Goal: Information Seeking & Learning: Check status

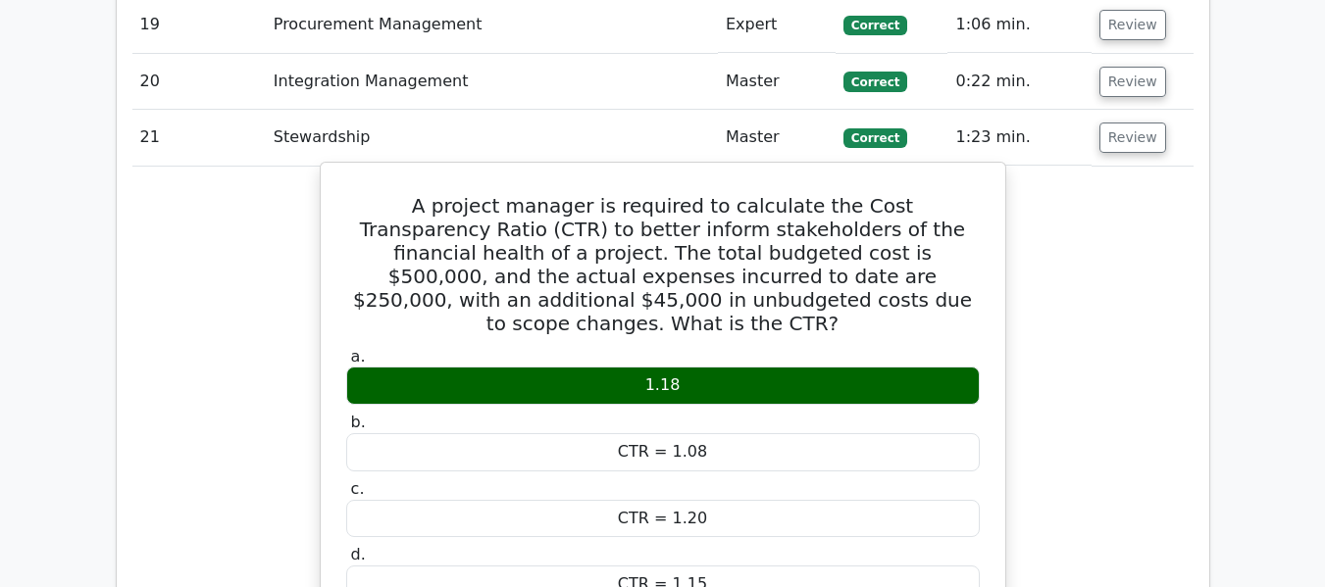
drag, startPoint x: 350, startPoint y: 113, endPoint x: 790, endPoint y: 463, distance: 562.5
click at [790, 463] on div "A project manager is required to calculate the Cost Transparency Ratio (CTR) to…" at bounding box center [663, 571] width 669 height 800
copy div "A project manager is required to calculate the Cost Transparency Ratio (CTR) to…"
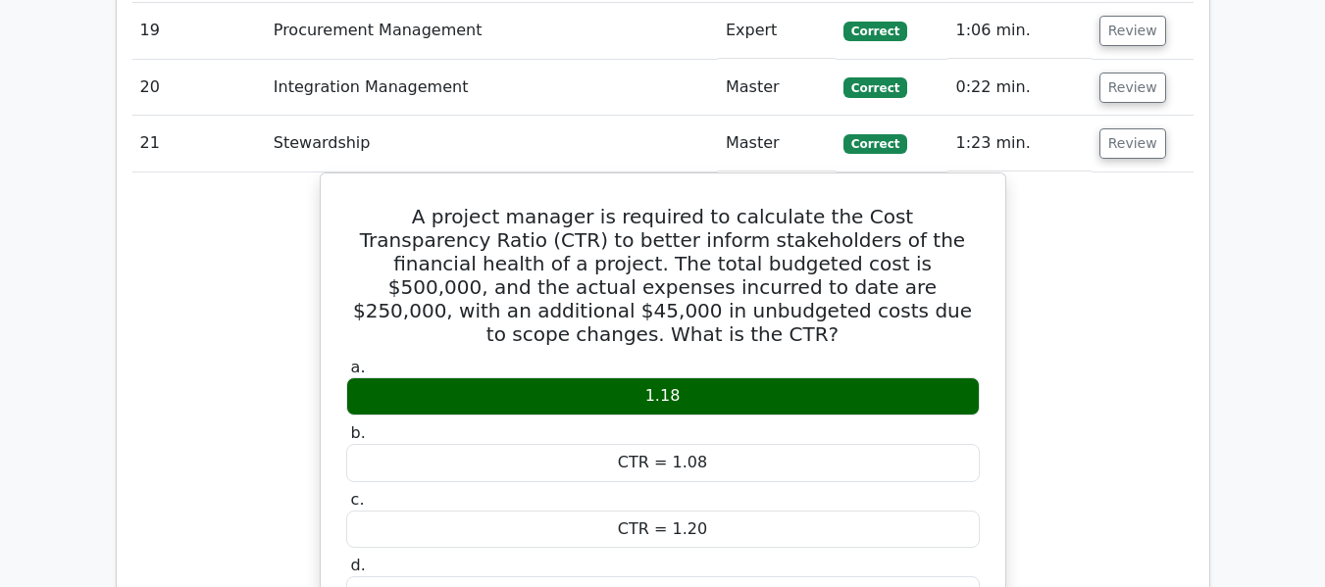
scroll to position [3756, 0]
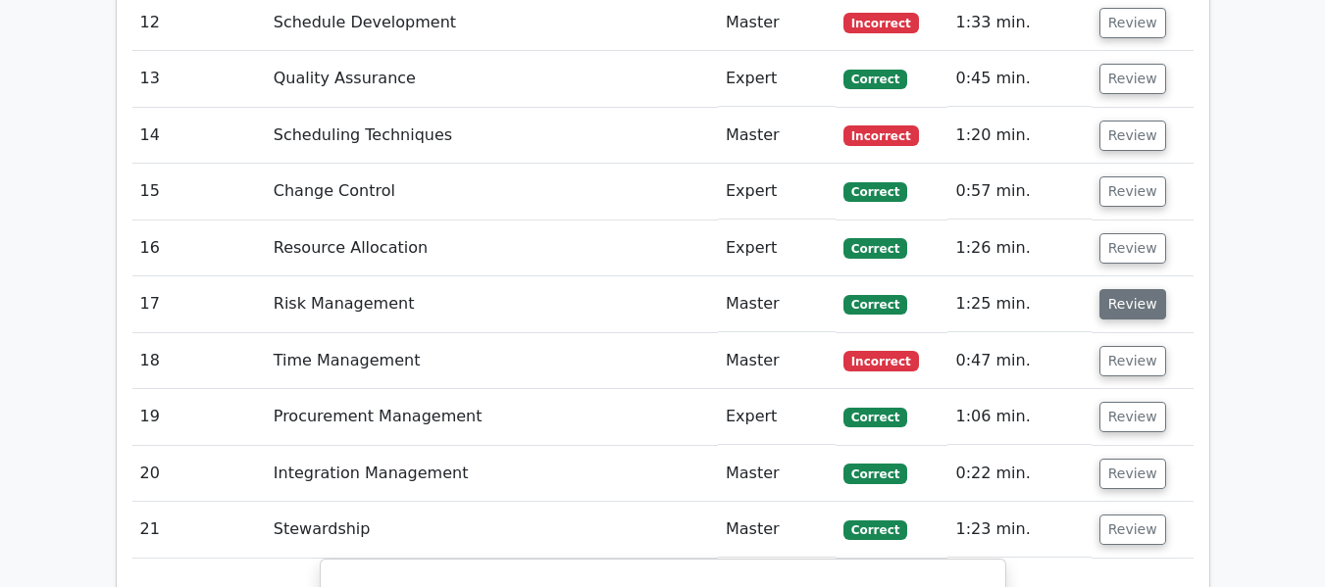
click at [1119, 289] on button "Review" at bounding box center [1132, 304] width 67 height 30
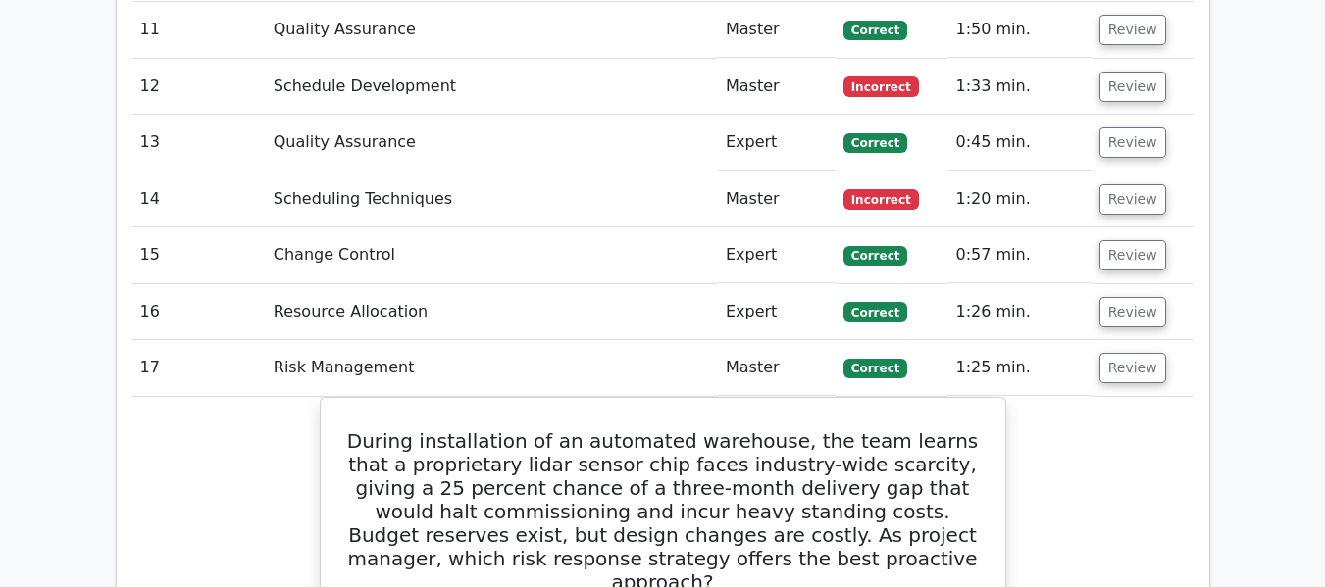
scroll to position [3658, 0]
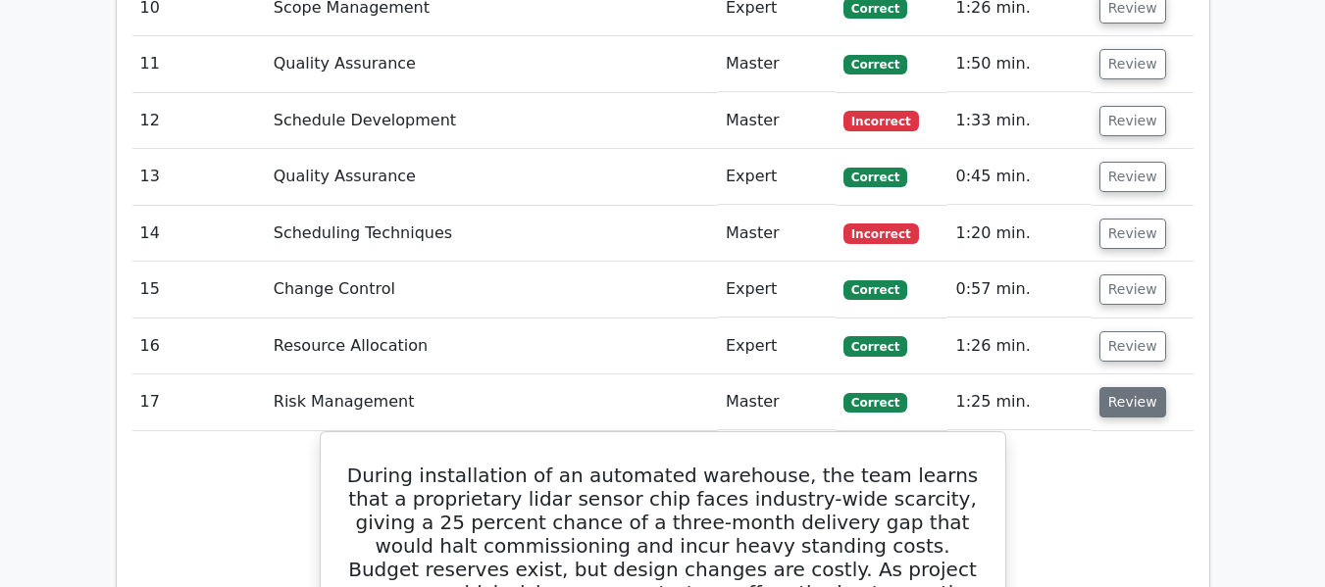
click at [1132, 387] on button "Review" at bounding box center [1132, 402] width 67 height 30
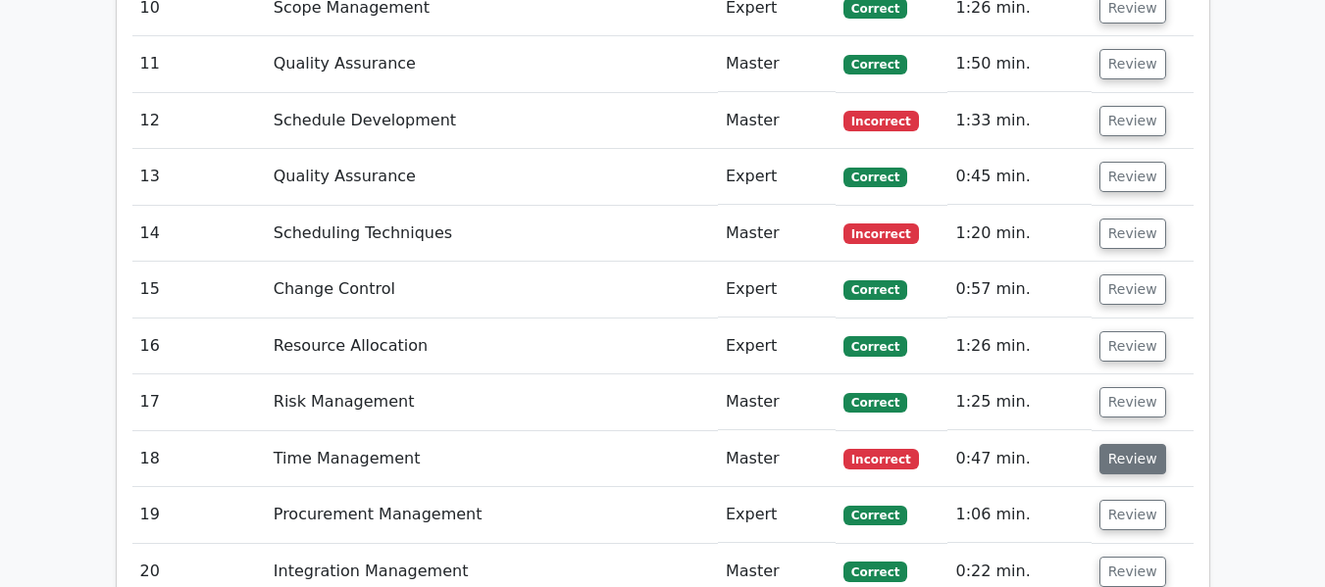
click at [1106, 444] on button "Review" at bounding box center [1132, 459] width 67 height 30
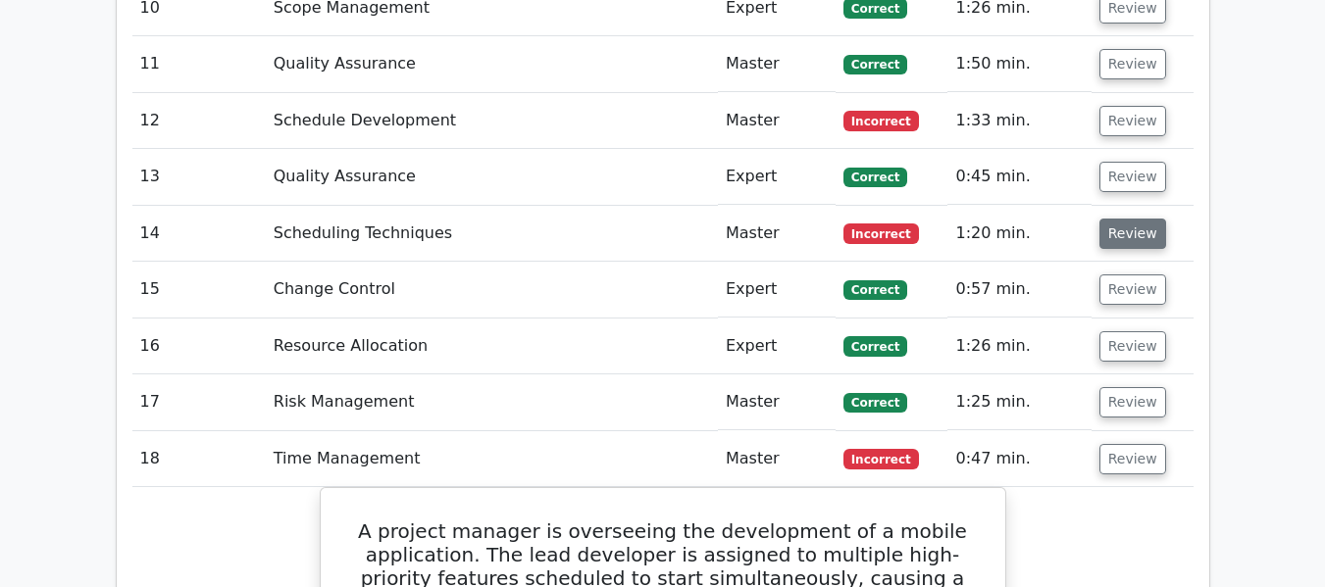
click at [1131, 219] on button "Review" at bounding box center [1132, 234] width 67 height 30
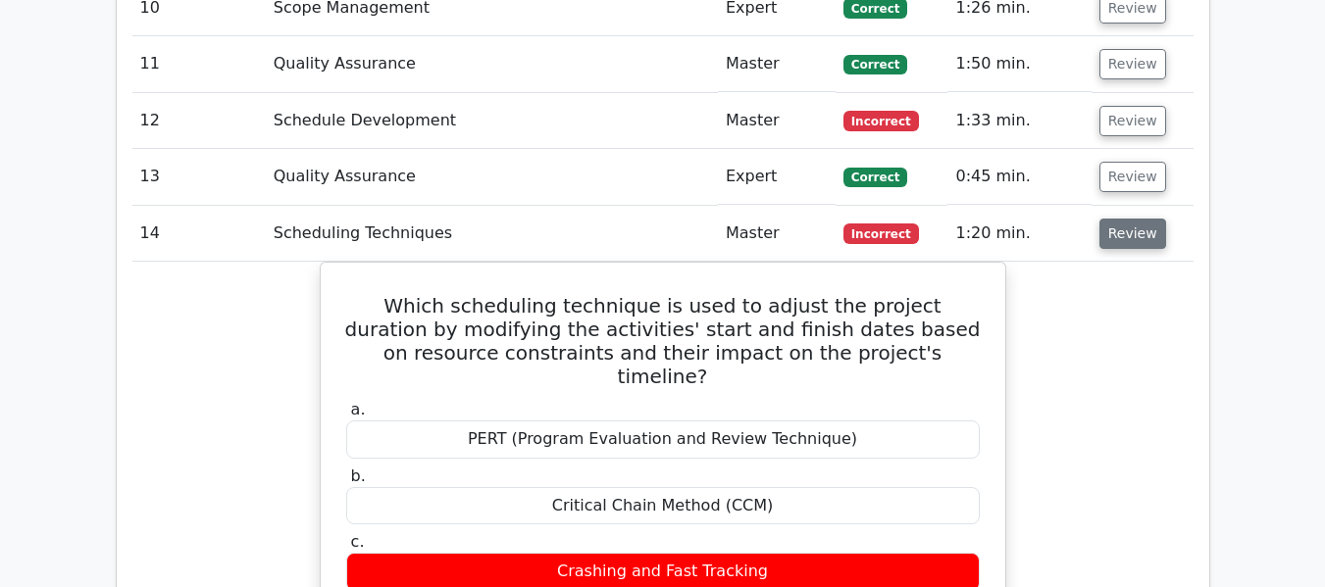
click at [1124, 219] on button "Review" at bounding box center [1132, 234] width 67 height 30
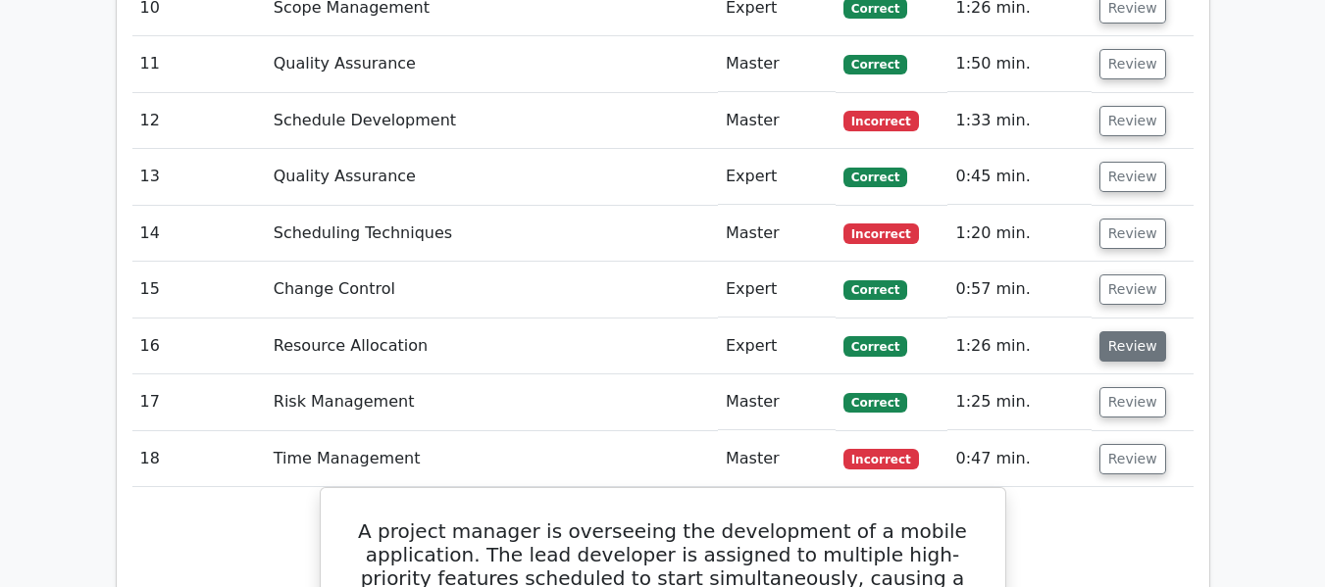
click at [1131, 331] on button "Review" at bounding box center [1132, 346] width 67 height 30
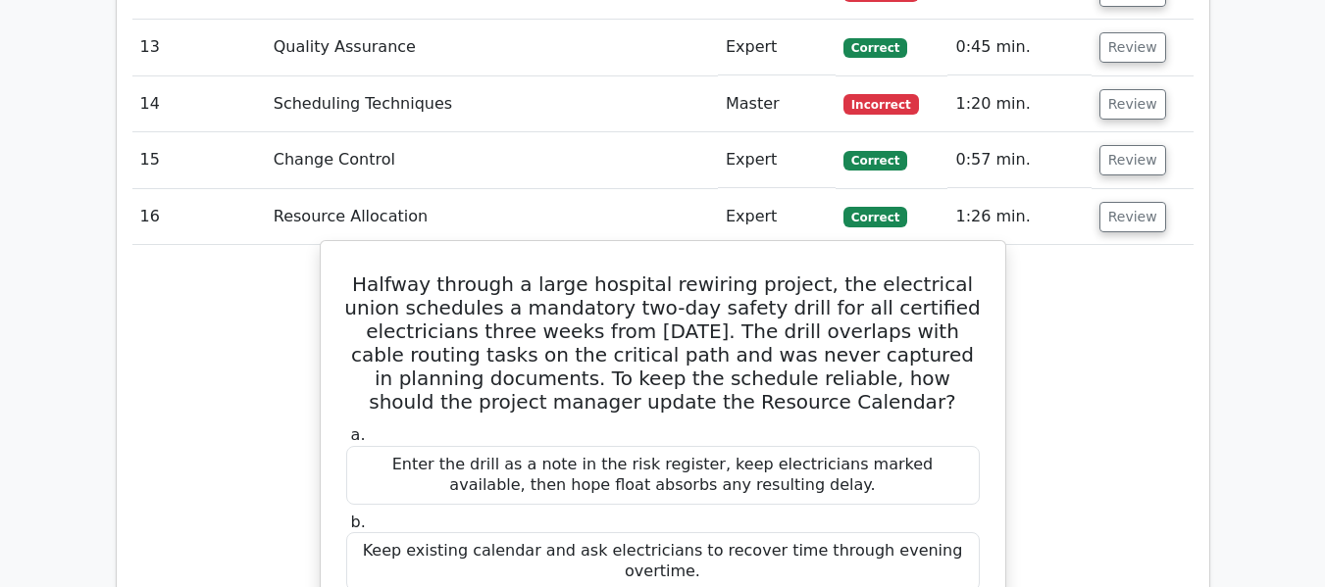
scroll to position [3756, 0]
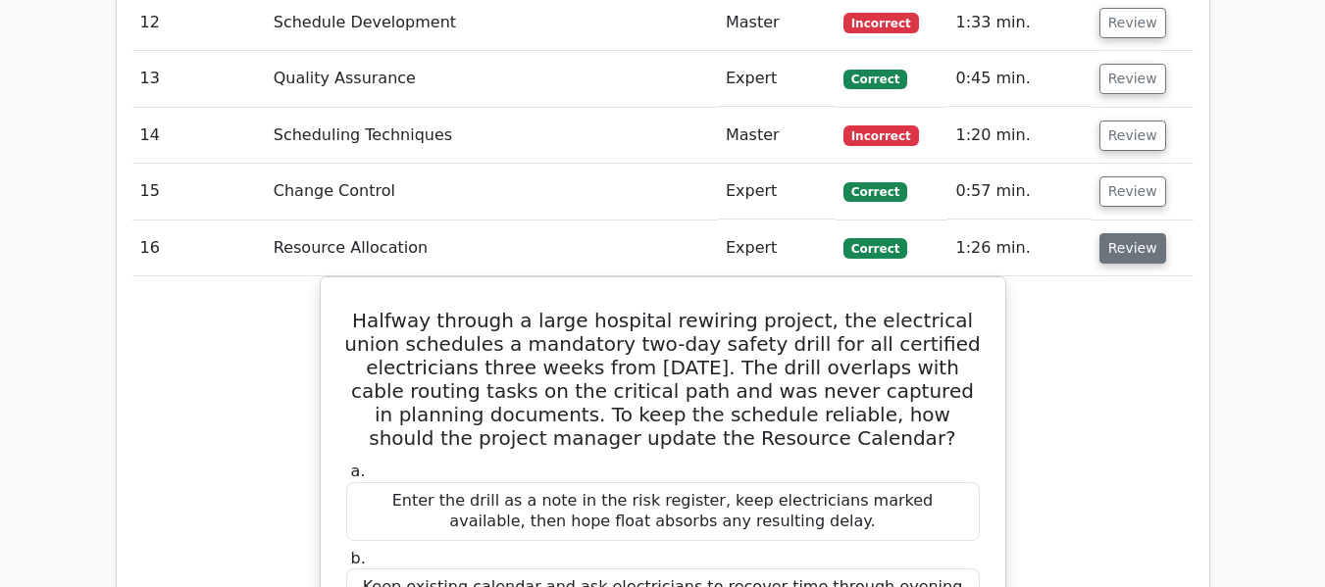
click at [1122, 233] on button "Review" at bounding box center [1132, 248] width 67 height 30
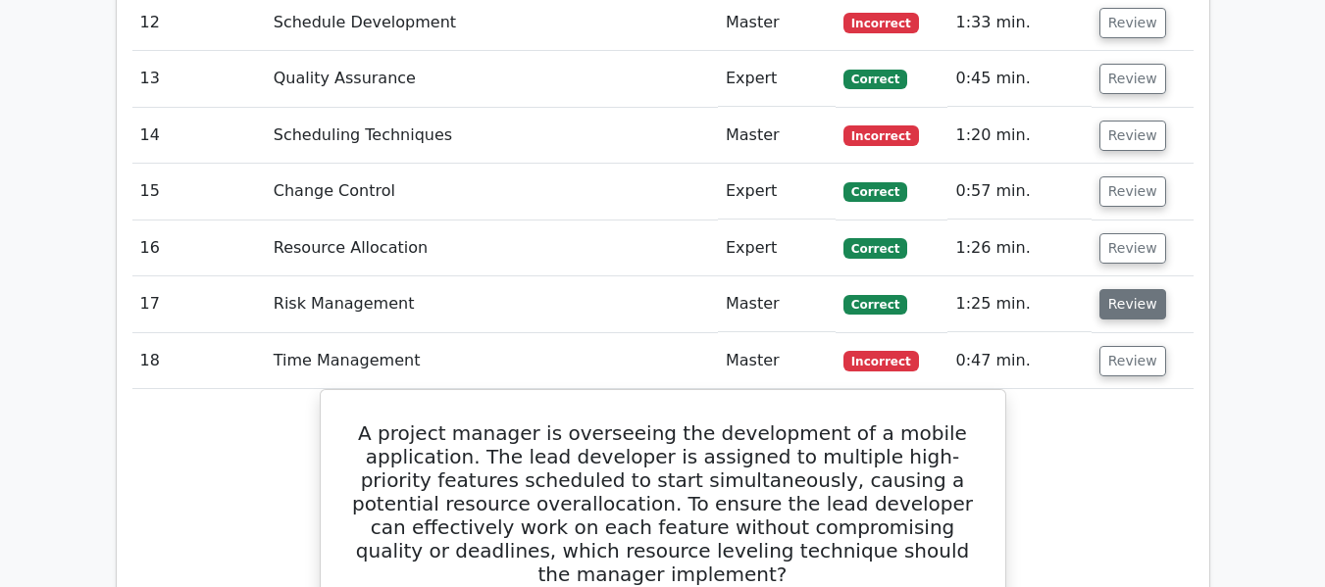
click at [1132, 289] on button "Review" at bounding box center [1132, 304] width 67 height 30
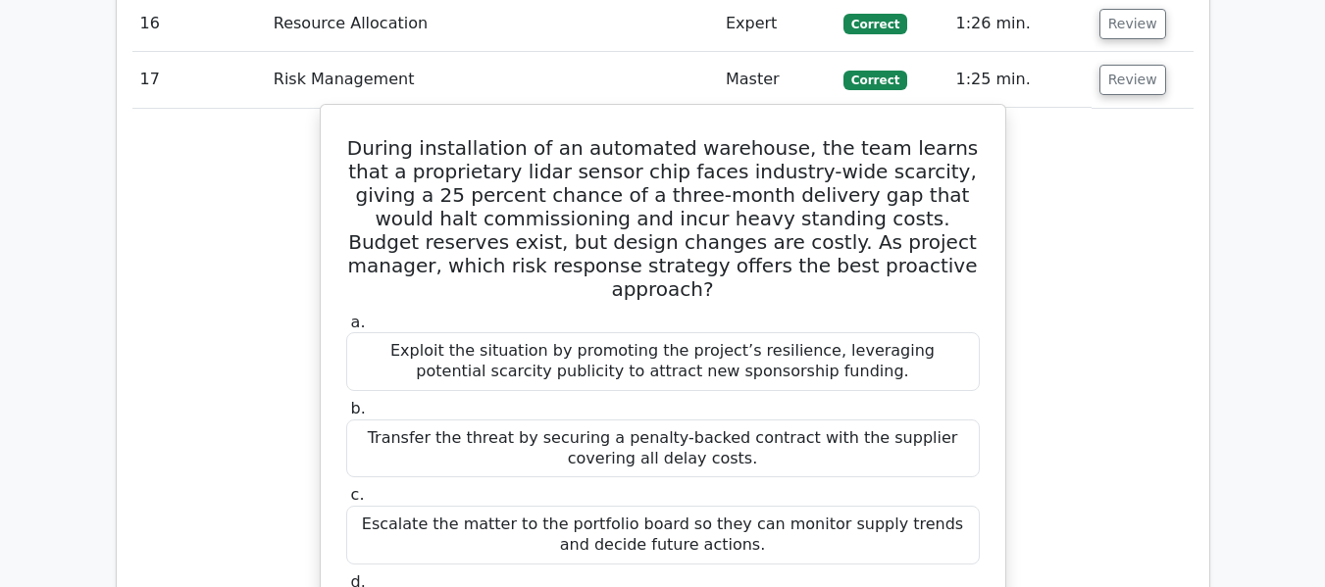
scroll to position [3952, 0]
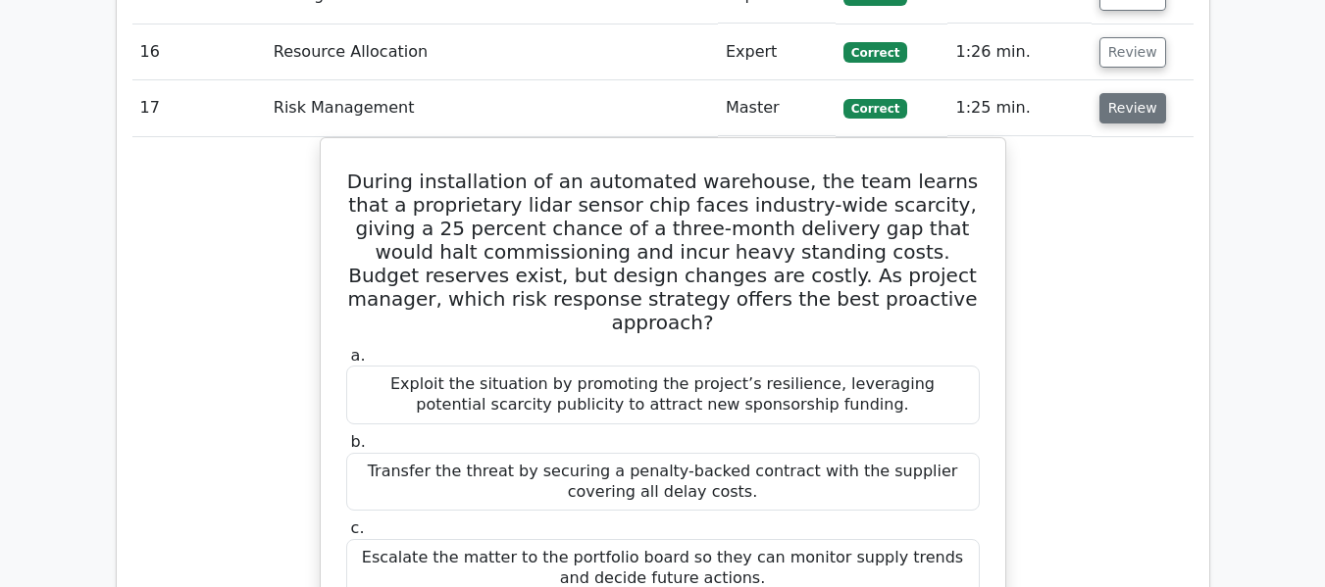
click at [1120, 93] on button "Review" at bounding box center [1132, 108] width 67 height 30
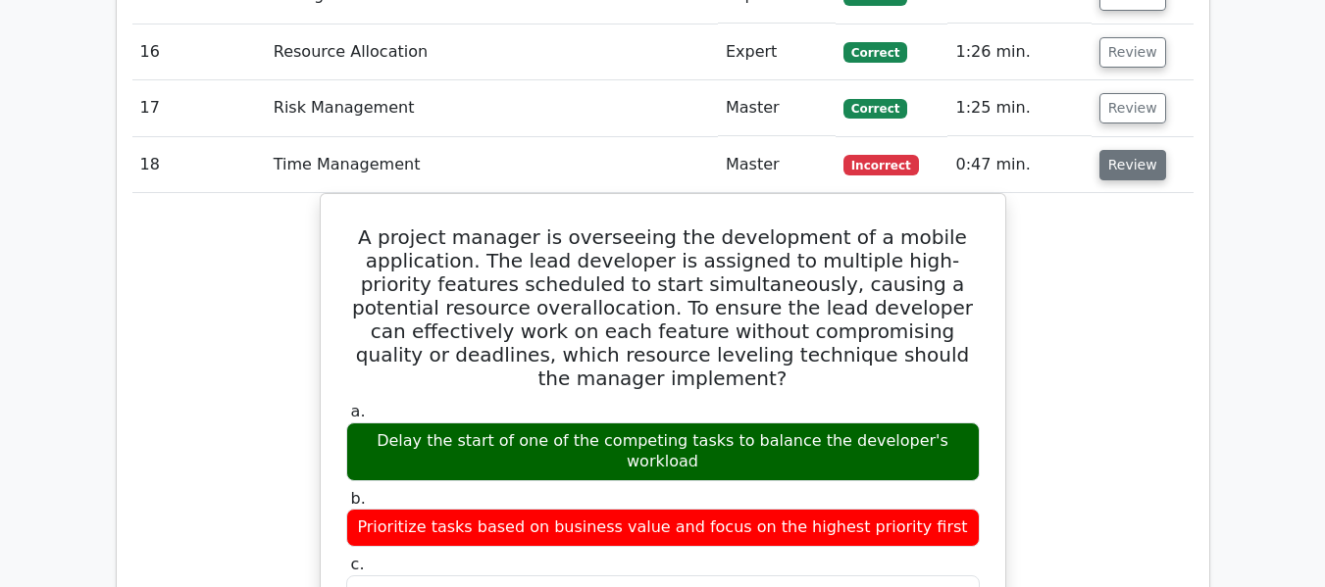
click at [1127, 150] on button "Review" at bounding box center [1132, 165] width 67 height 30
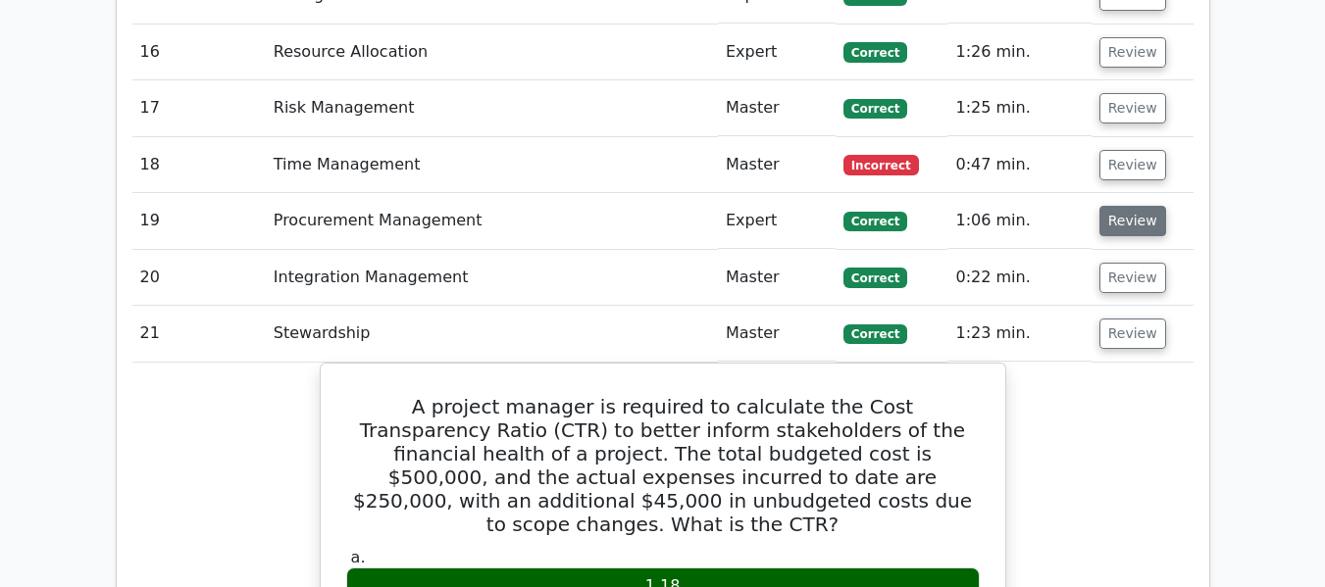
click at [1115, 206] on button "Review" at bounding box center [1132, 221] width 67 height 30
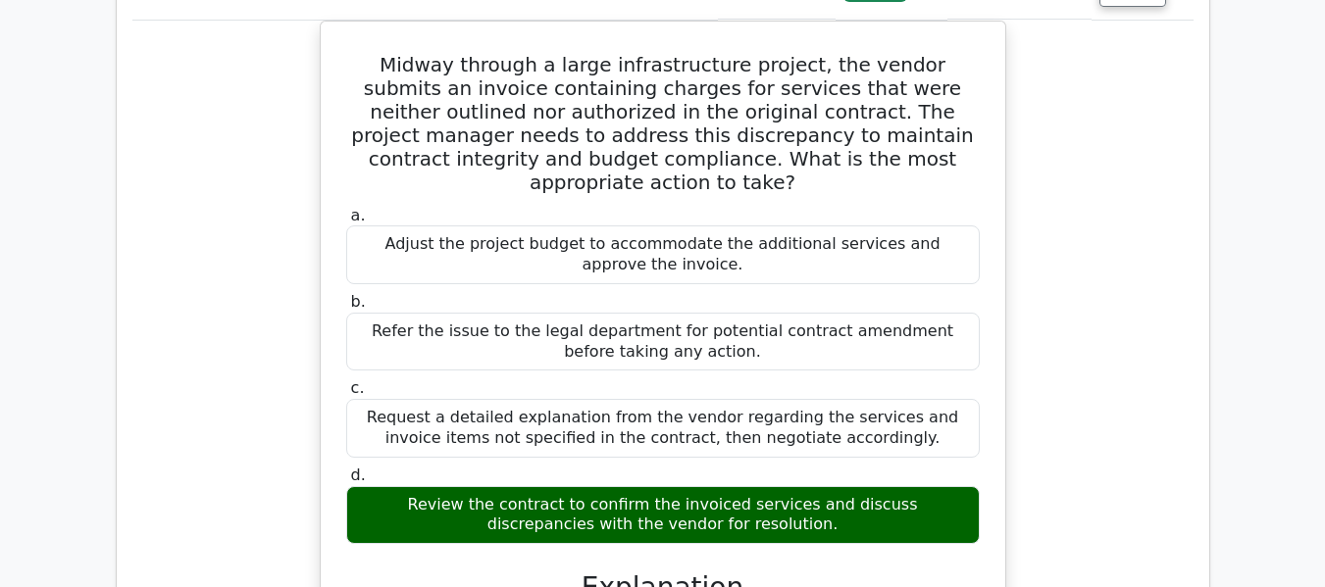
scroll to position [4050, 0]
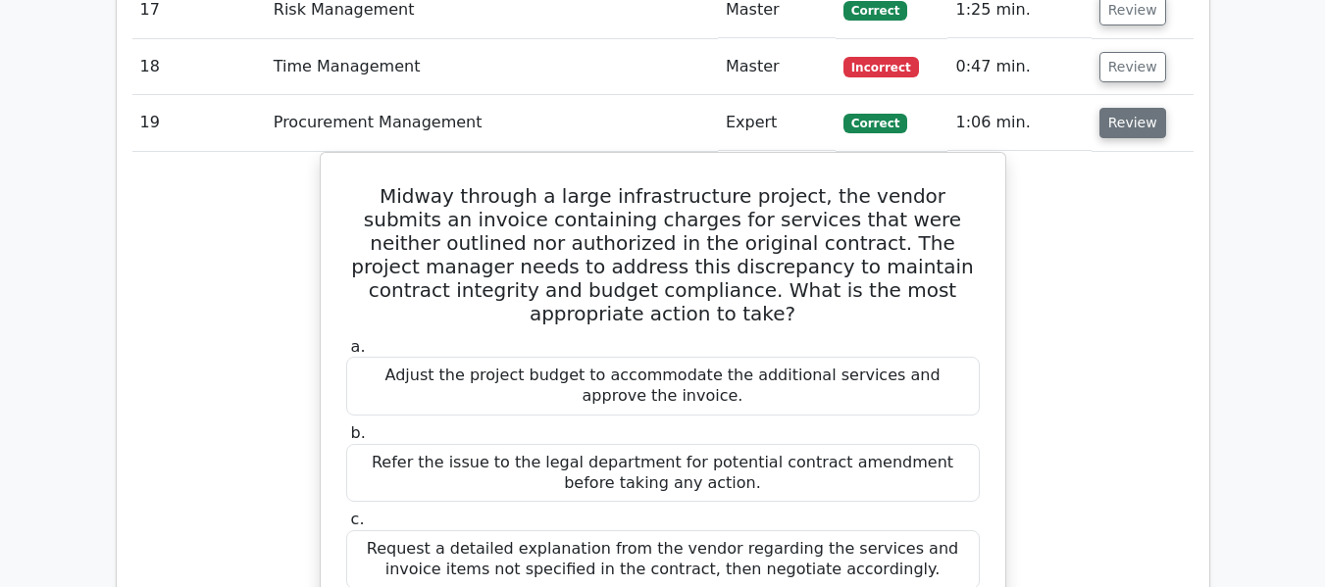
click at [1129, 108] on button "Review" at bounding box center [1132, 123] width 67 height 30
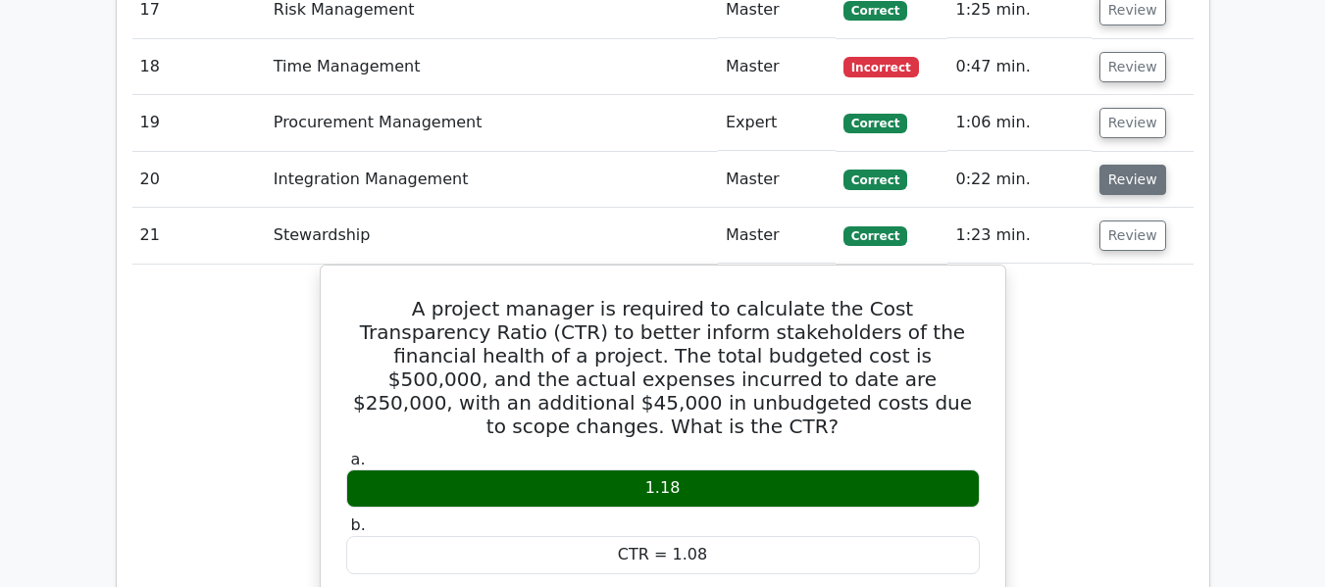
click at [1118, 165] on button "Review" at bounding box center [1132, 180] width 67 height 30
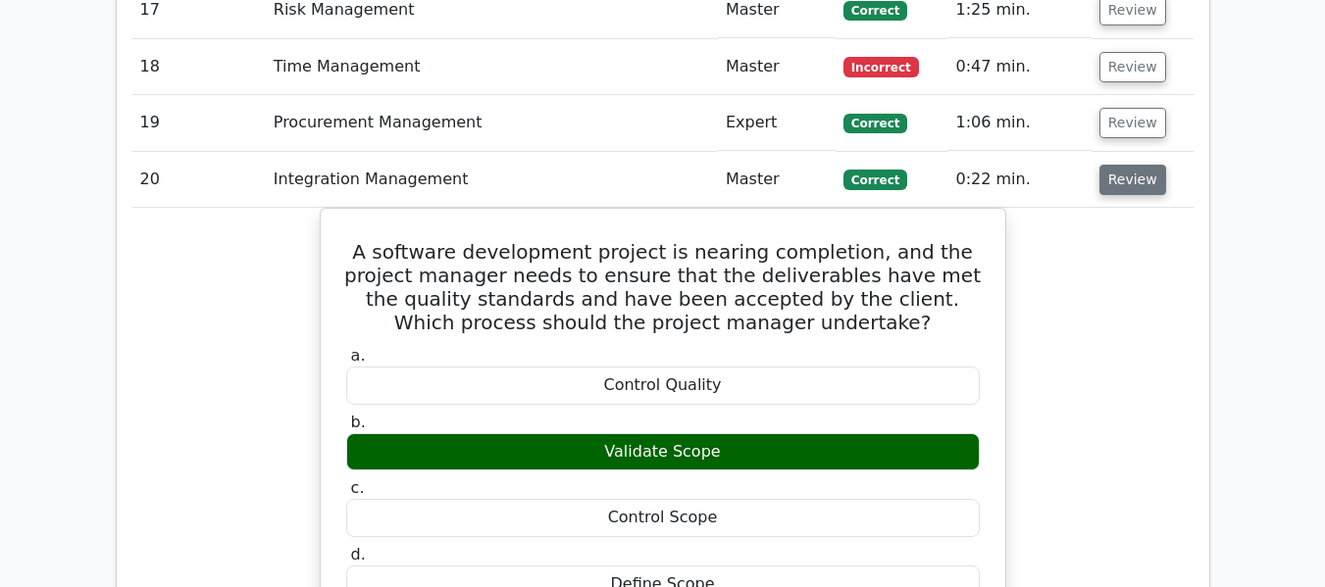
click at [1118, 165] on button "Review" at bounding box center [1132, 180] width 67 height 30
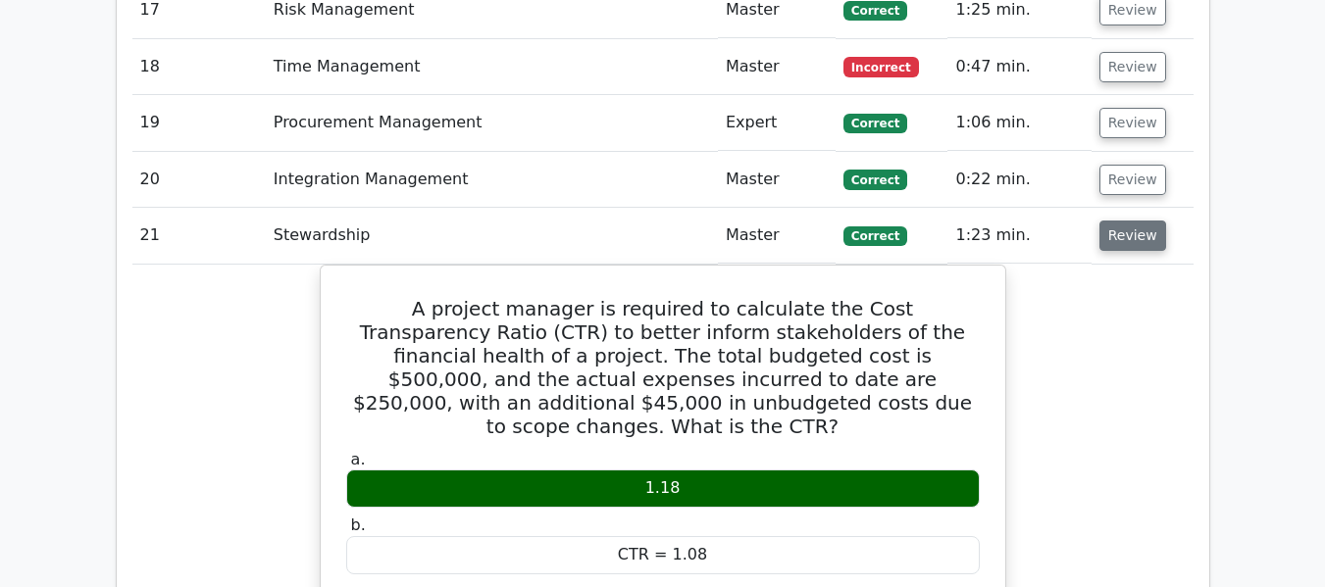
click at [1132, 221] on button "Review" at bounding box center [1132, 236] width 67 height 30
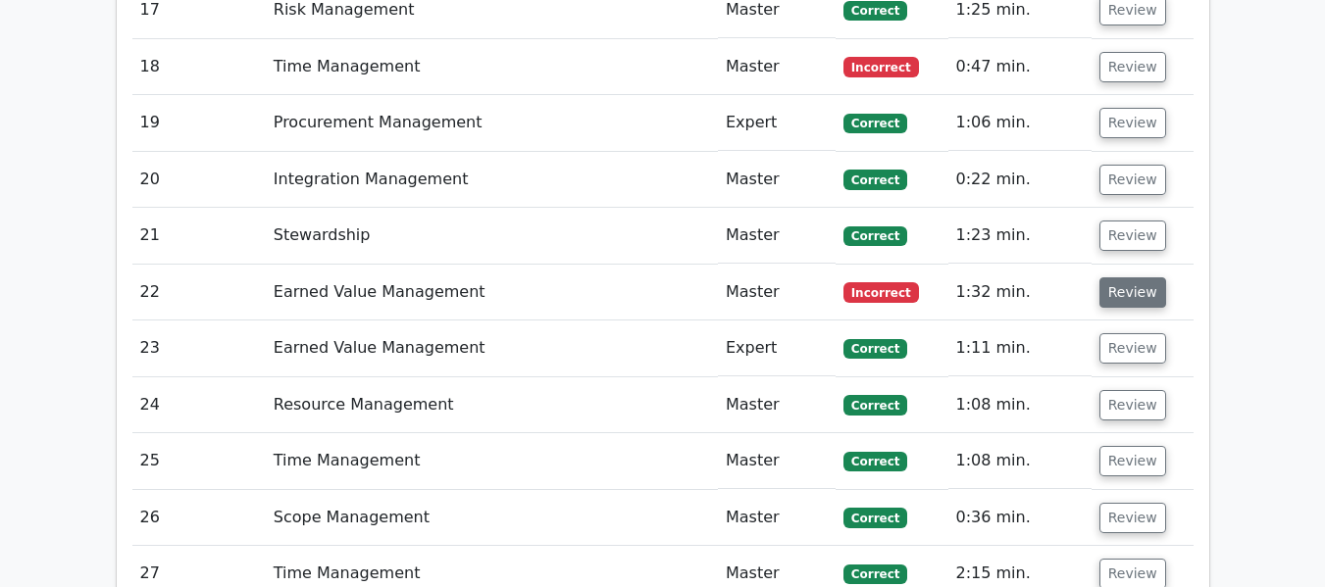
click at [1134, 278] on button "Review" at bounding box center [1132, 293] width 67 height 30
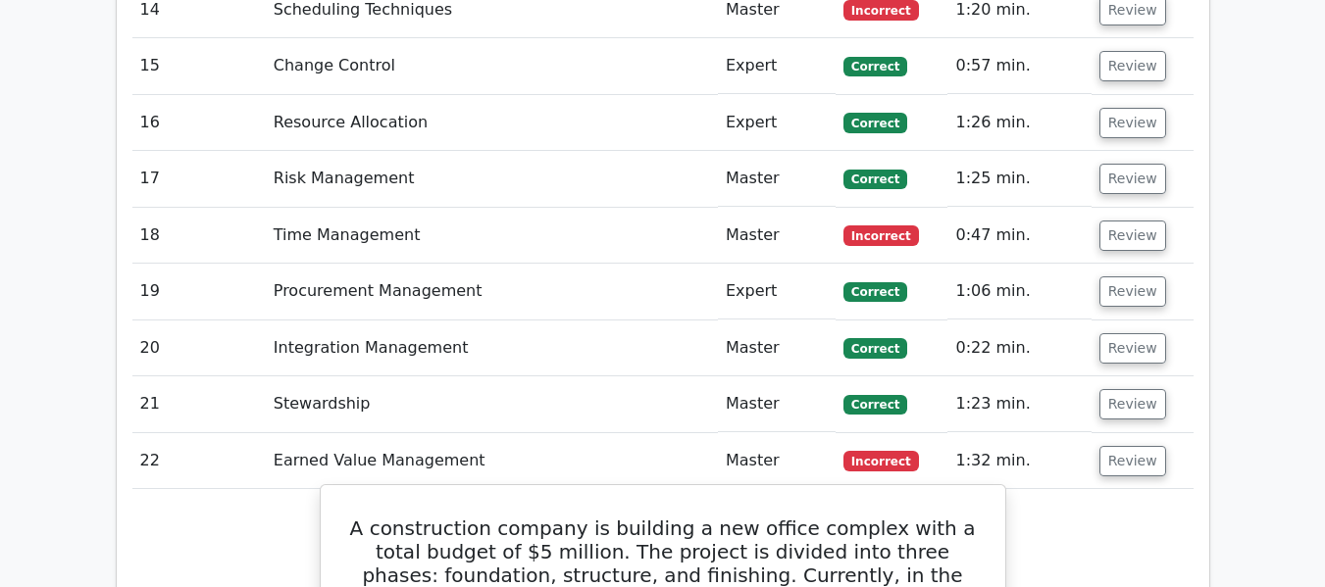
scroll to position [3854, 0]
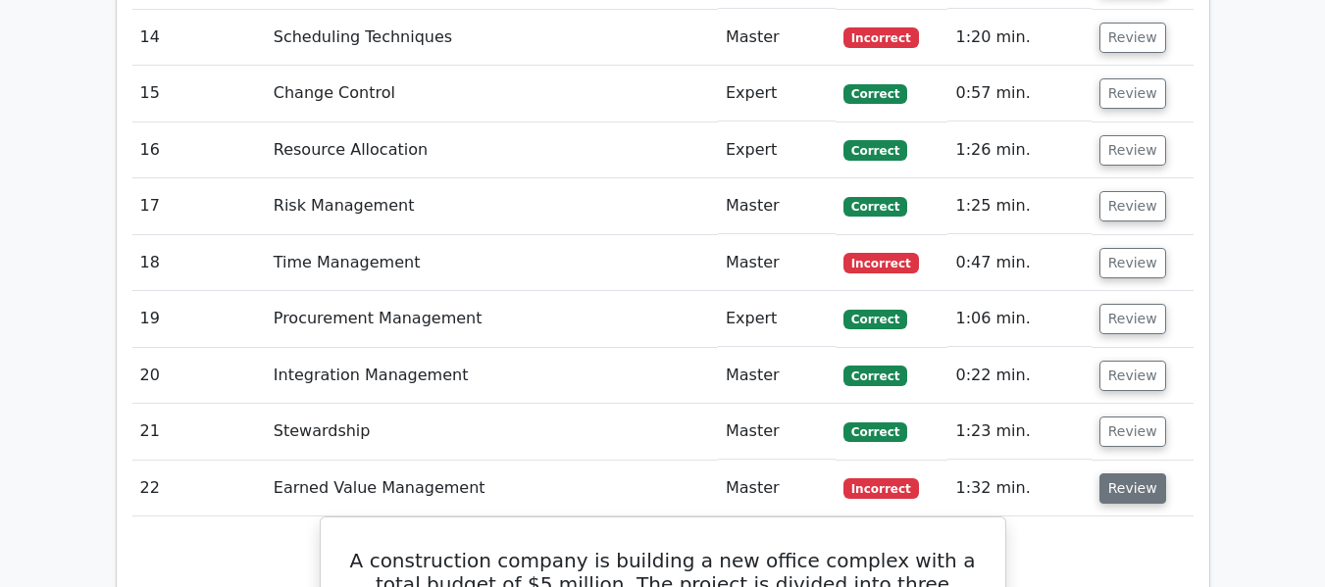
click at [1144, 474] on button "Review" at bounding box center [1132, 489] width 67 height 30
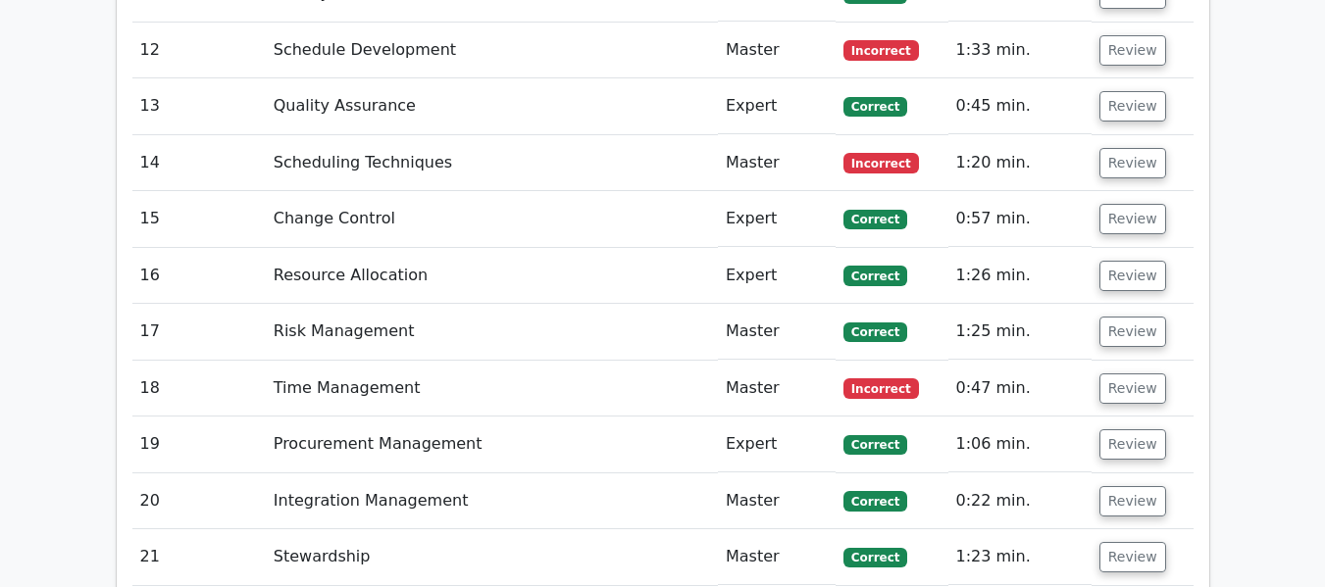
scroll to position [3658, 0]
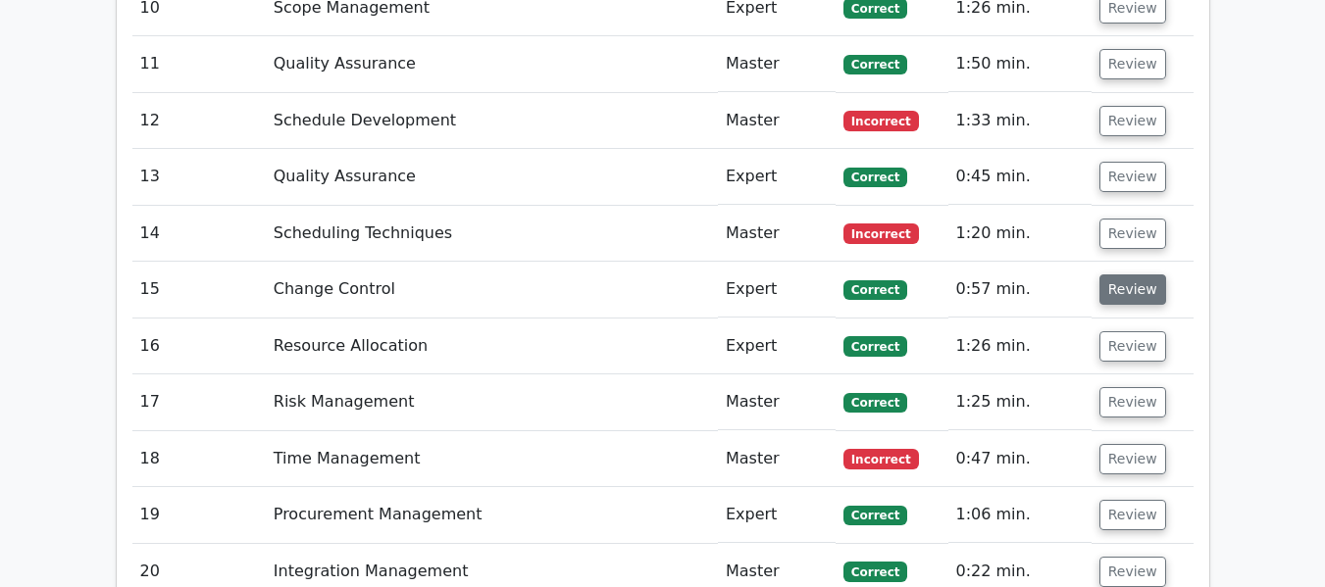
click at [1114, 275] on button "Review" at bounding box center [1132, 290] width 67 height 30
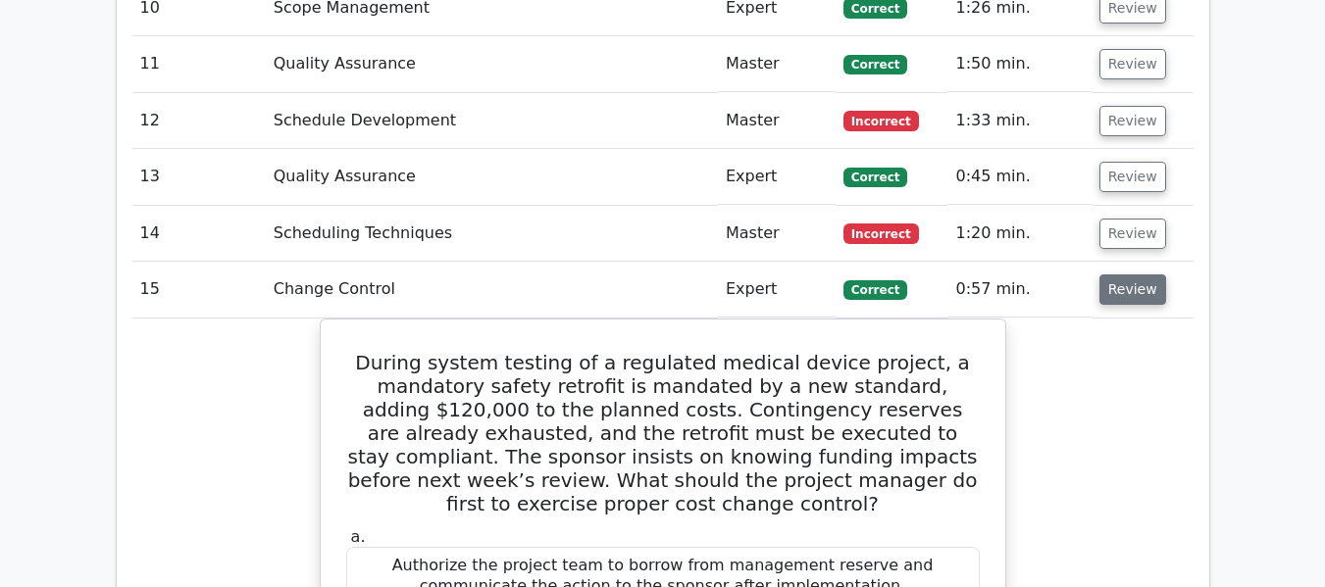
click at [1128, 275] on button "Review" at bounding box center [1132, 290] width 67 height 30
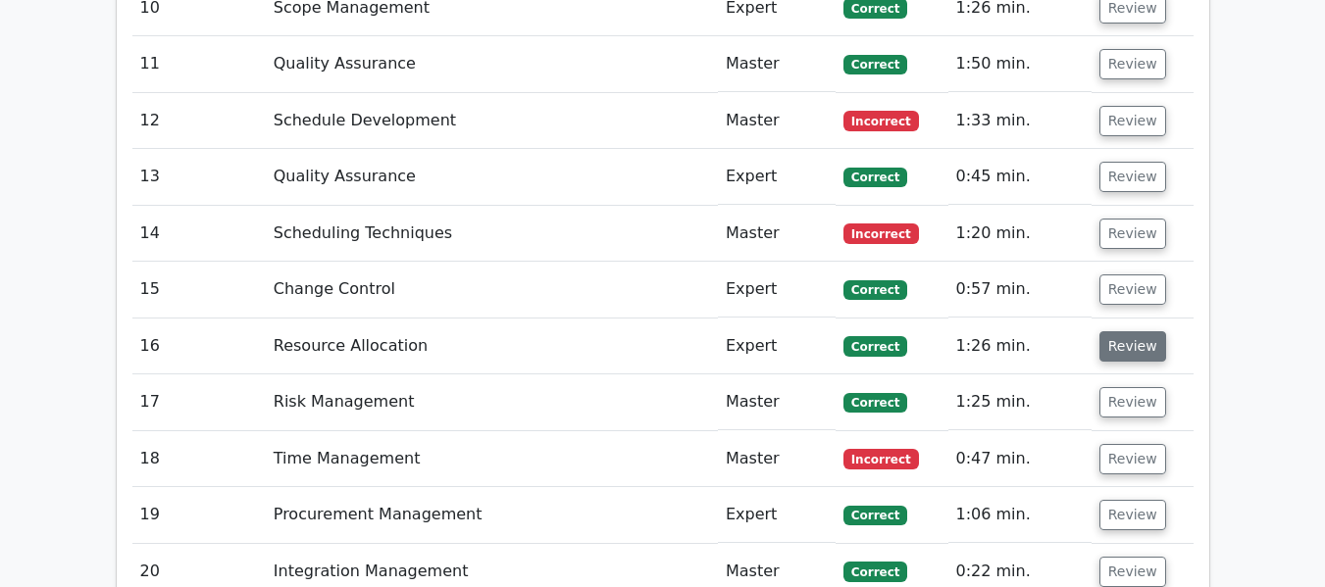
click at [1119, 331] on button "Review" at bounding box center [1132, 346] width 67 height 30
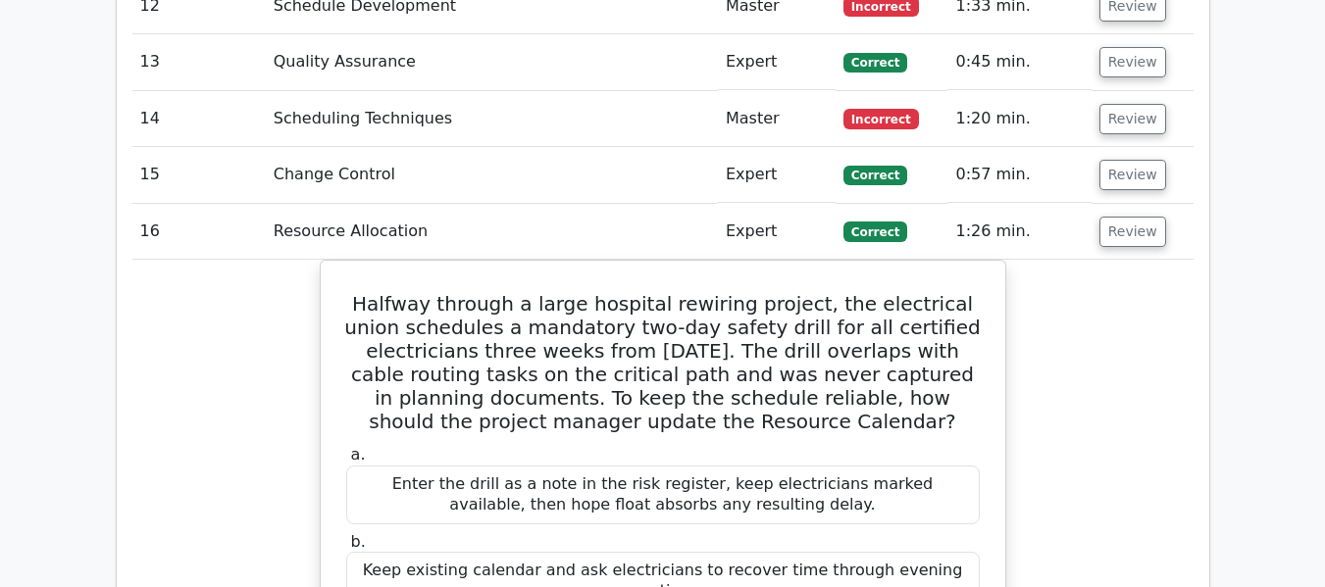
scroll to position [3756, 0]
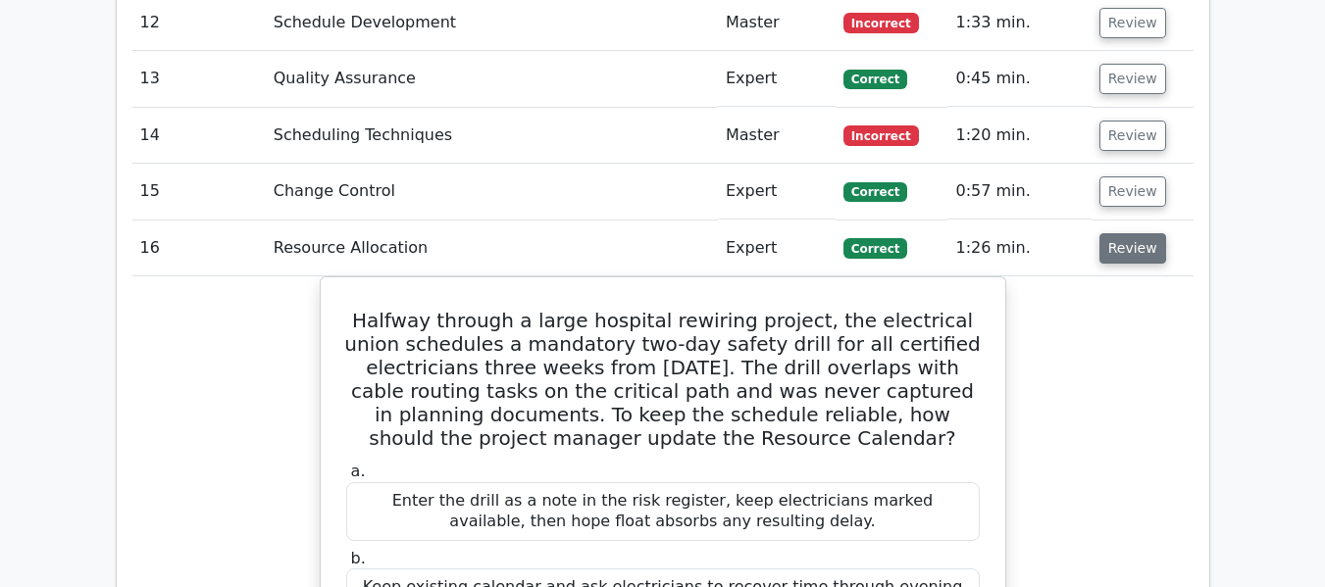
click at [1117, 233] on button "Review" at bounding box center [1132, 248] width 67 height 30
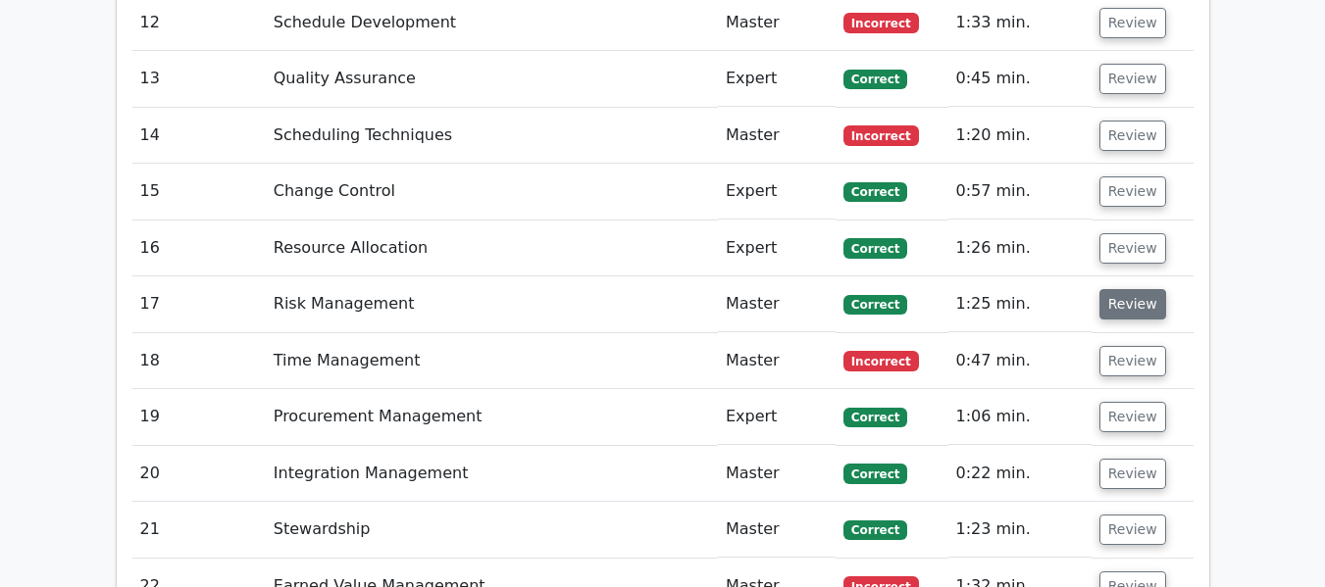
click at [1118, 289] on button "Review" at bounding box center [1132, 304] width 67 height 30
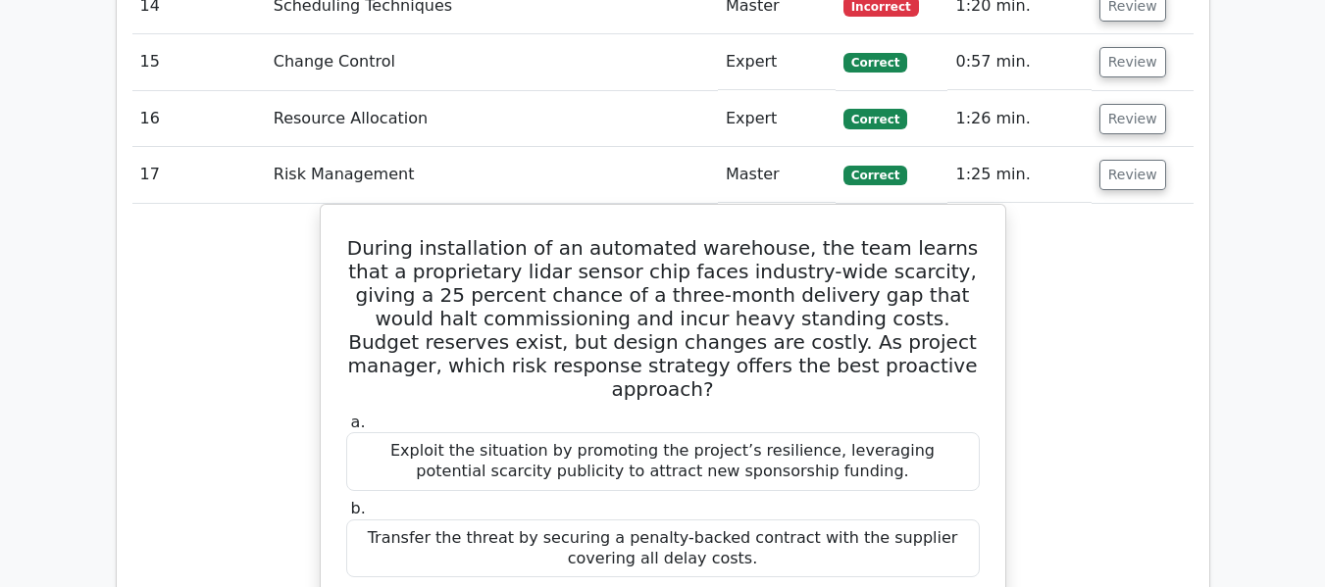
scroll to position [3854, 0]
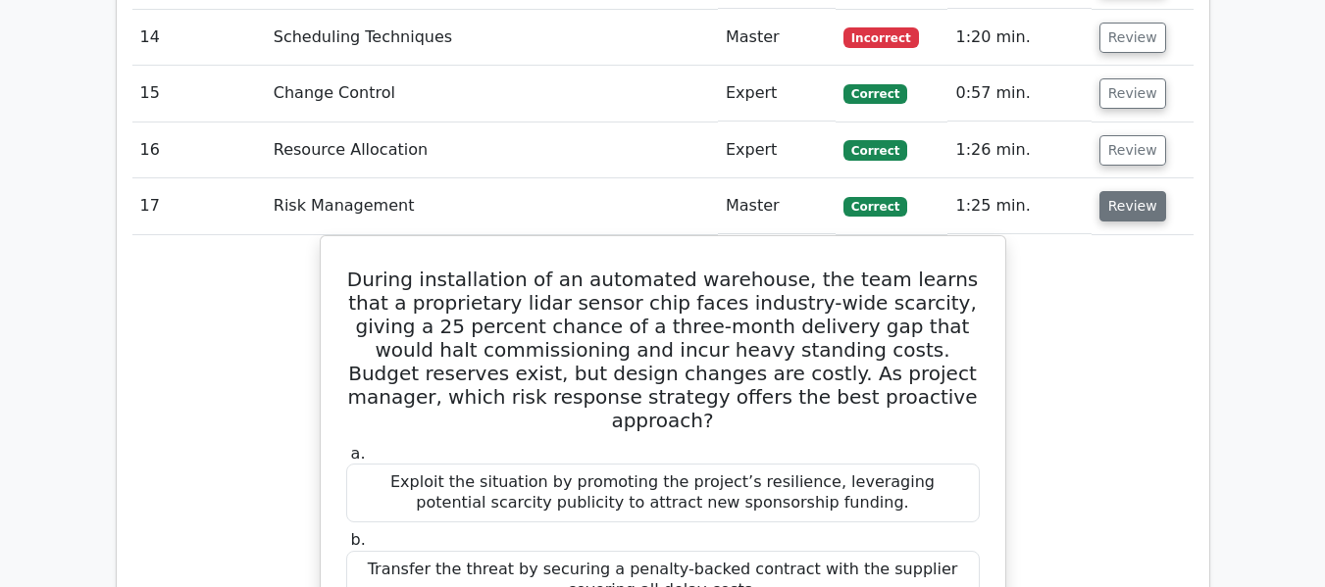
click at [1130, 191] on button "Review" at bounding box center [1132, 206] width 67 height 30
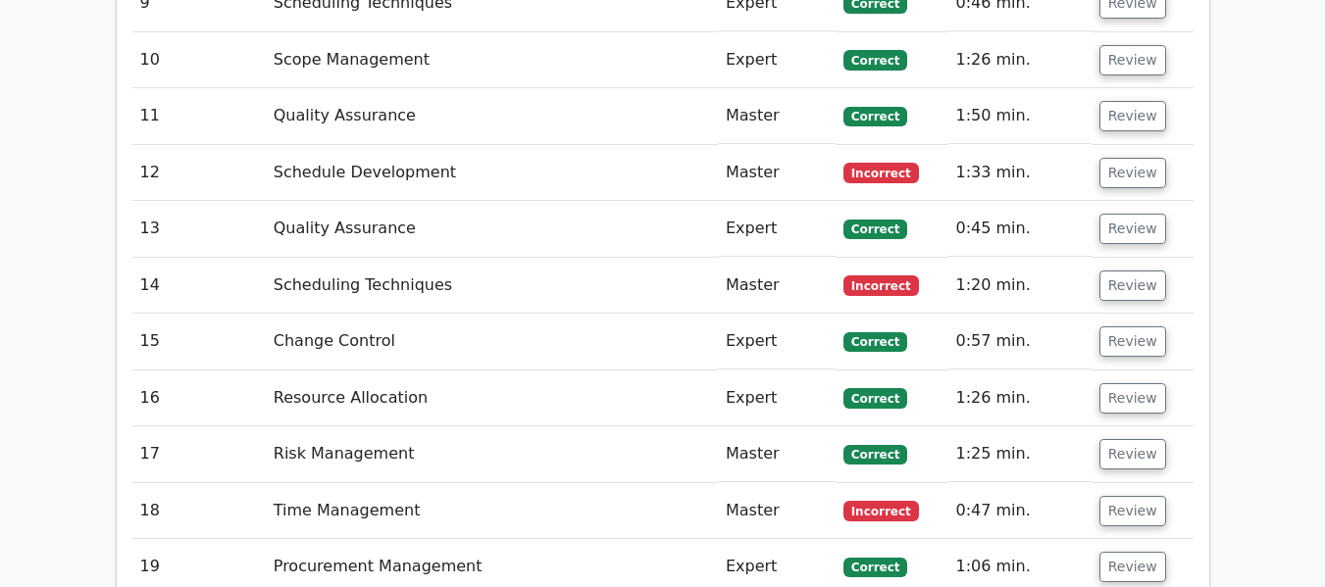
scroll to position [3560, 0]
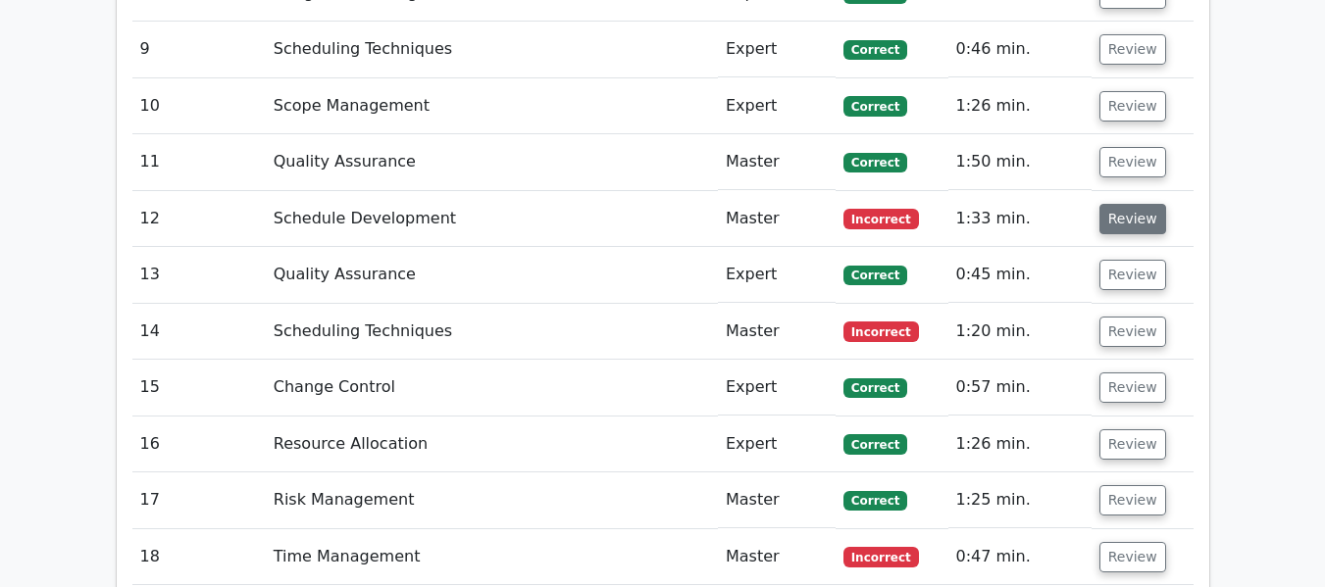
click at [1119, 204] on button "Review" at bounding box center [1132, 219] width 67 height 30
